Goal: Information Seeking & Learning: Learn about a topic

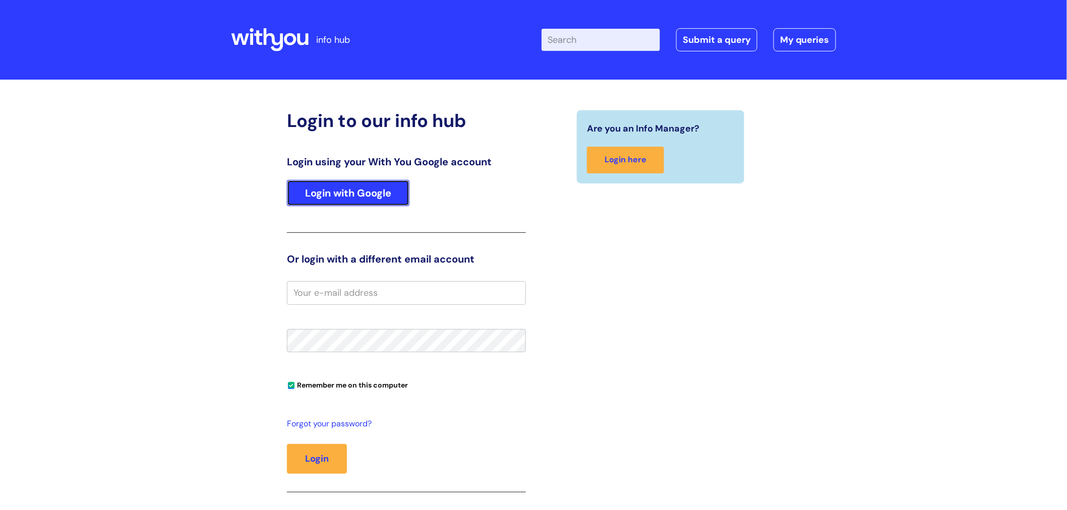
click at [376, 194] on link "Login with Google" at bounding box center [348, 193] width 122 height 26
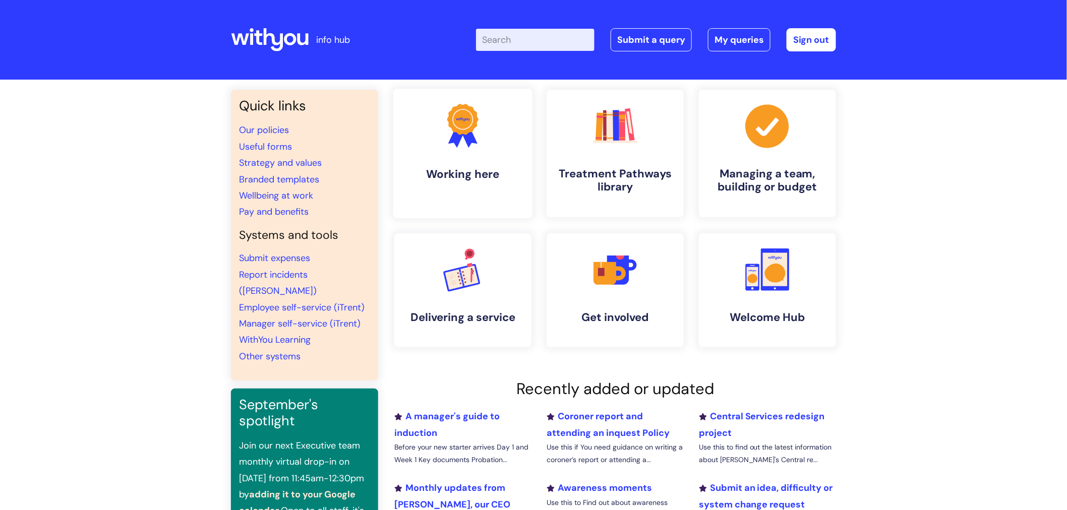
click at [451, 167] on h4 "Working here" at bounding box center [462, 174] width 123 height 14
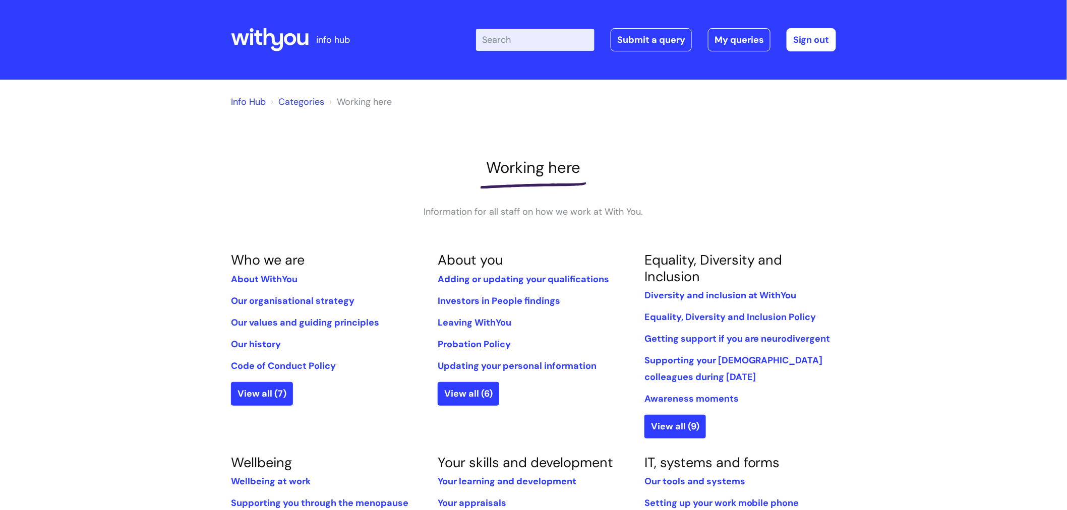
click at [531, 31] on input "Enter your search term here..." at bounding box center [535, 40] width 118 height 22
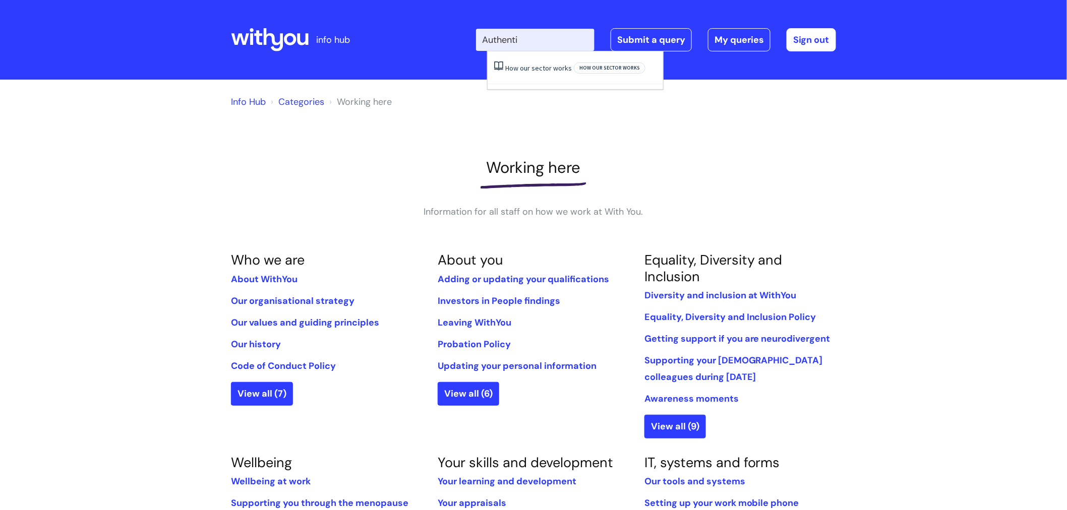
type input "Authentic"
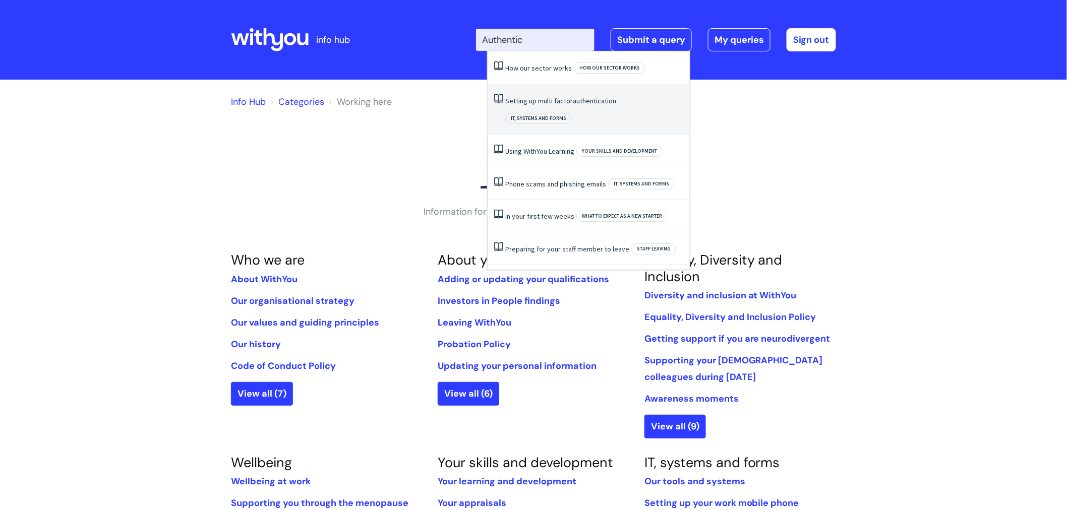
click at [561, 102] on link "Setting up multi factor authentication" at bounding box center [560, 100] width 111 height 9
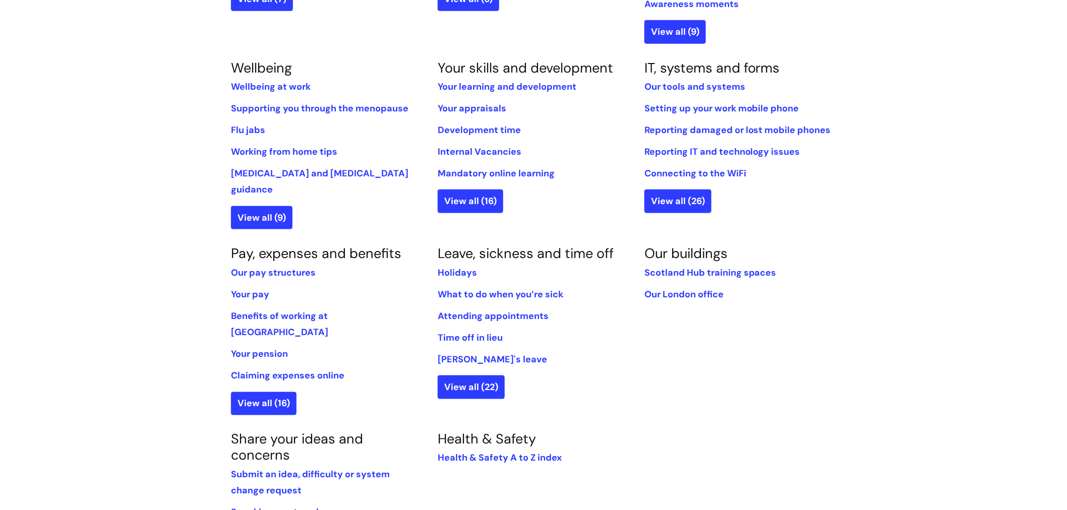
scroll to position [395, 0]
click at [276, 392] on link "View all (16)" at bounding box center [264, 403] width 66 height 23
click at [328, 309] on link "Benefits of working at [GEOGRAPHIC_DATA]" at bounding box center [279, 323] width 97 height 28
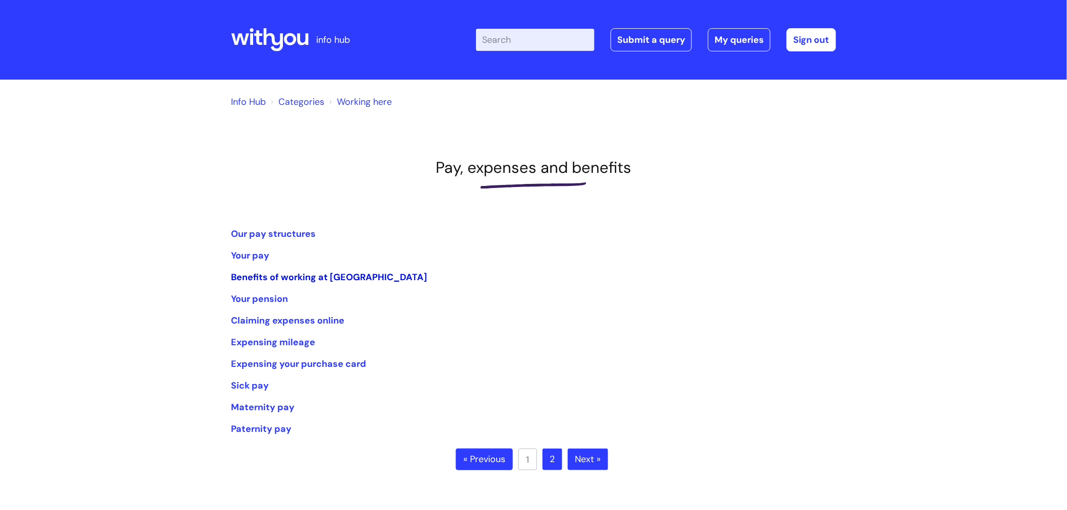
click at [354, 275] on link "Benefits of working at [GEOGRAPHIC_DATA]" at bounding box center [329, 277] width 196 height 12
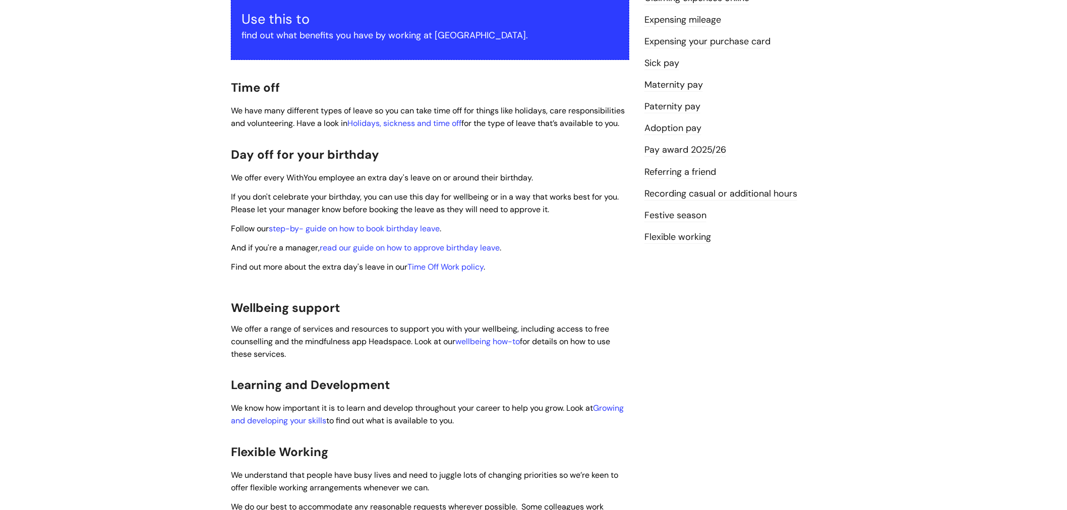
scroll to position [224, 0]
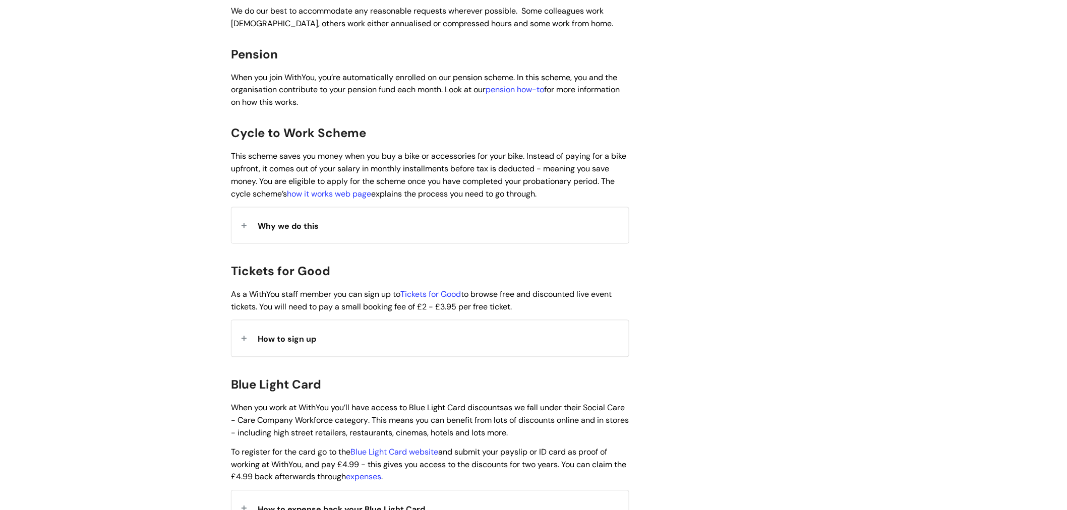
scroll to position [720, 0]
click at [369, 329] on div "How to sign up" at bounding box center [429, 338] width 397 height 36
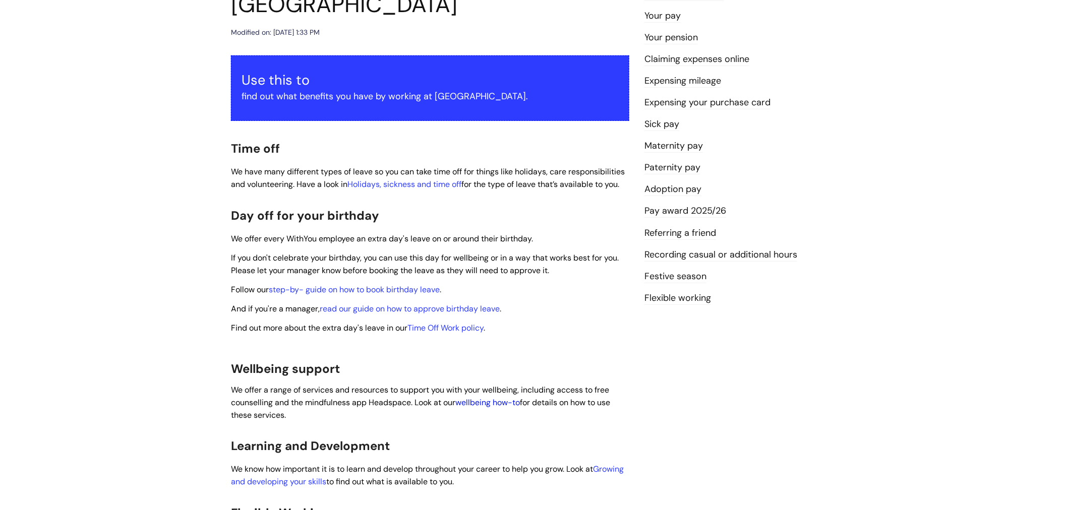
scroll to position [163, 0]
click at [664, 213] on link "Pay award 2025/26" at bounding box center [685, 210] width 82 height 13
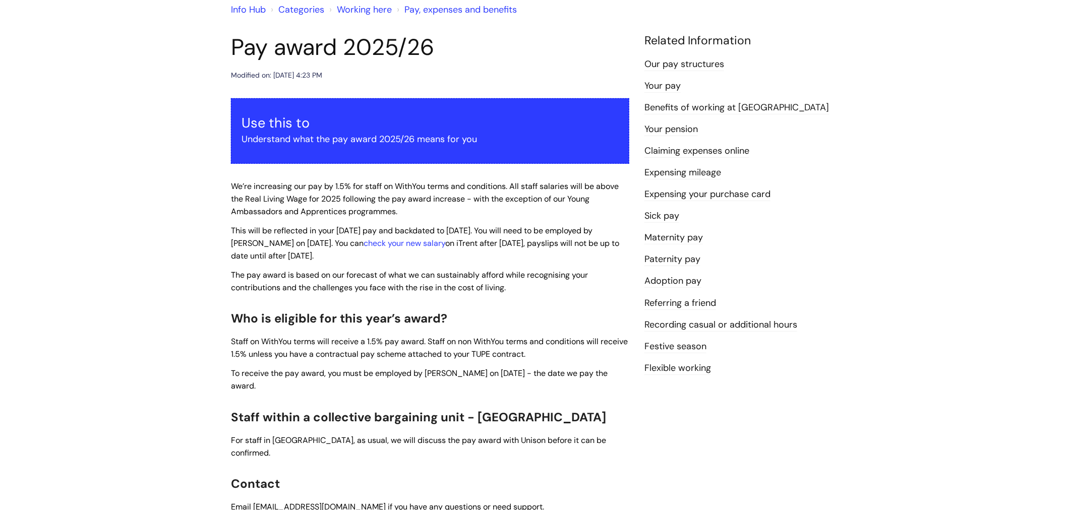
scroll to position [92, 0]
